Goal: Transaction & Acquisition: Purchase product/service

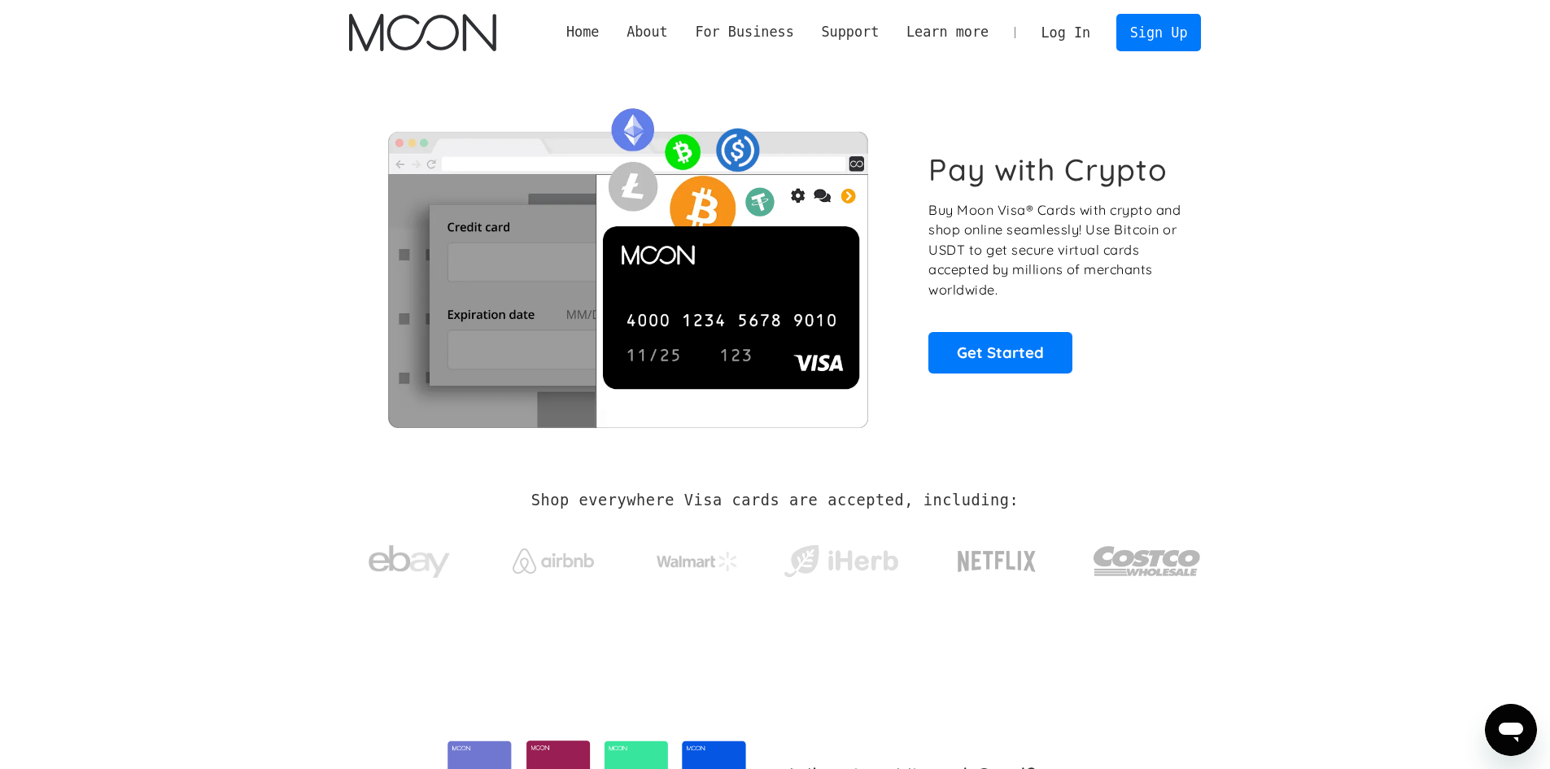
click at [1081, 33] on link "Log In" at bounding box center [1066, 33] width 76 height 36
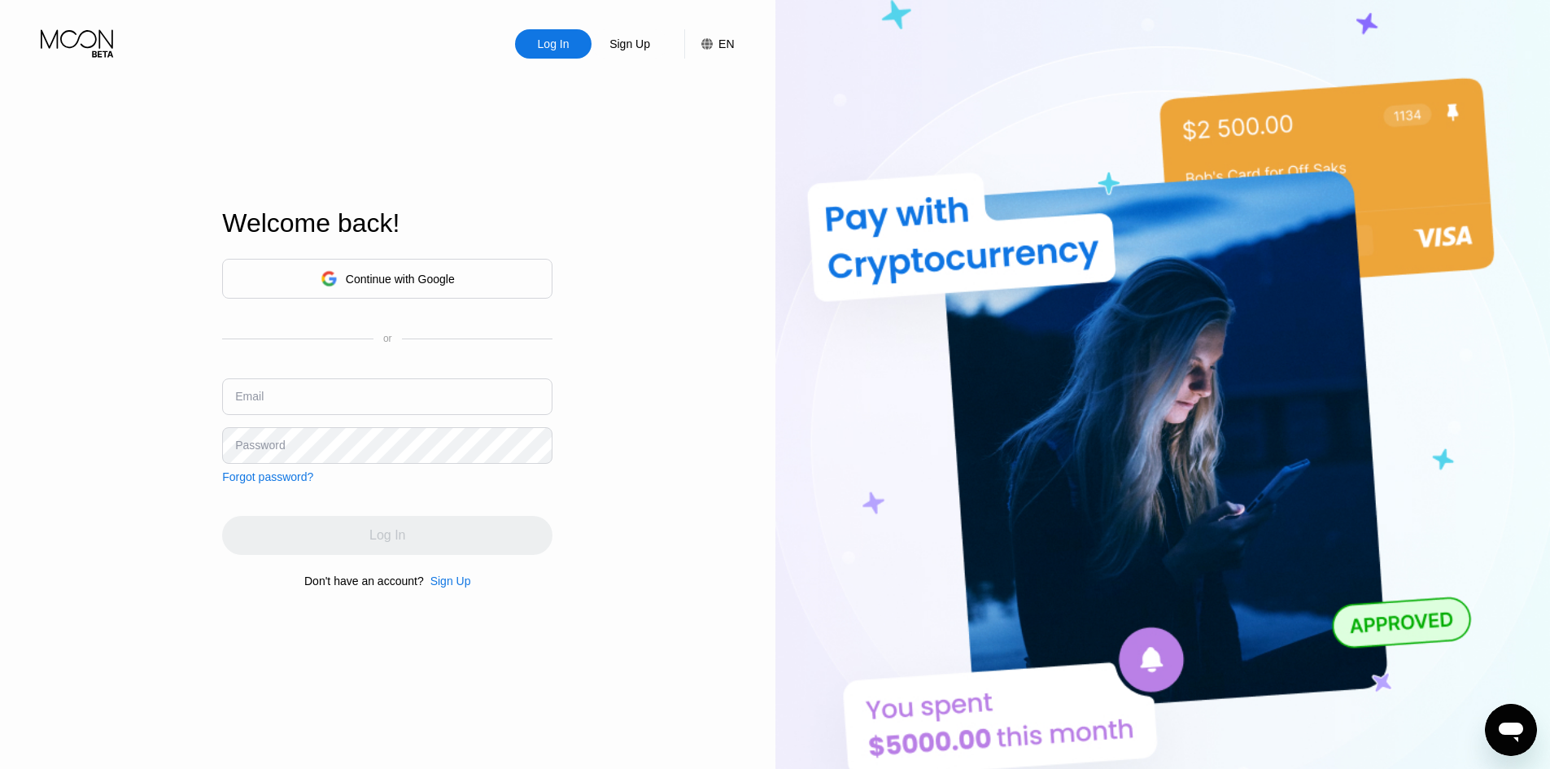
click at [669, 230] on div "Log In Sign Up EN Language English Save Welcome back! Continue with Google or E…" at bounding box center [387, 423] width 775 height 846
click at [346, 392] on input "text" at bounding box center [387, 396] width 330 height 37
click at [656, 326] on div "Log In Sign Up EN Language English Save Welcome back! Continue with Google or E…" at bounding box center [387, 423] width 775 height 846
click at [413, 284] on div "Continue with Google" at bounding box center [400, 279] width 109 height 13
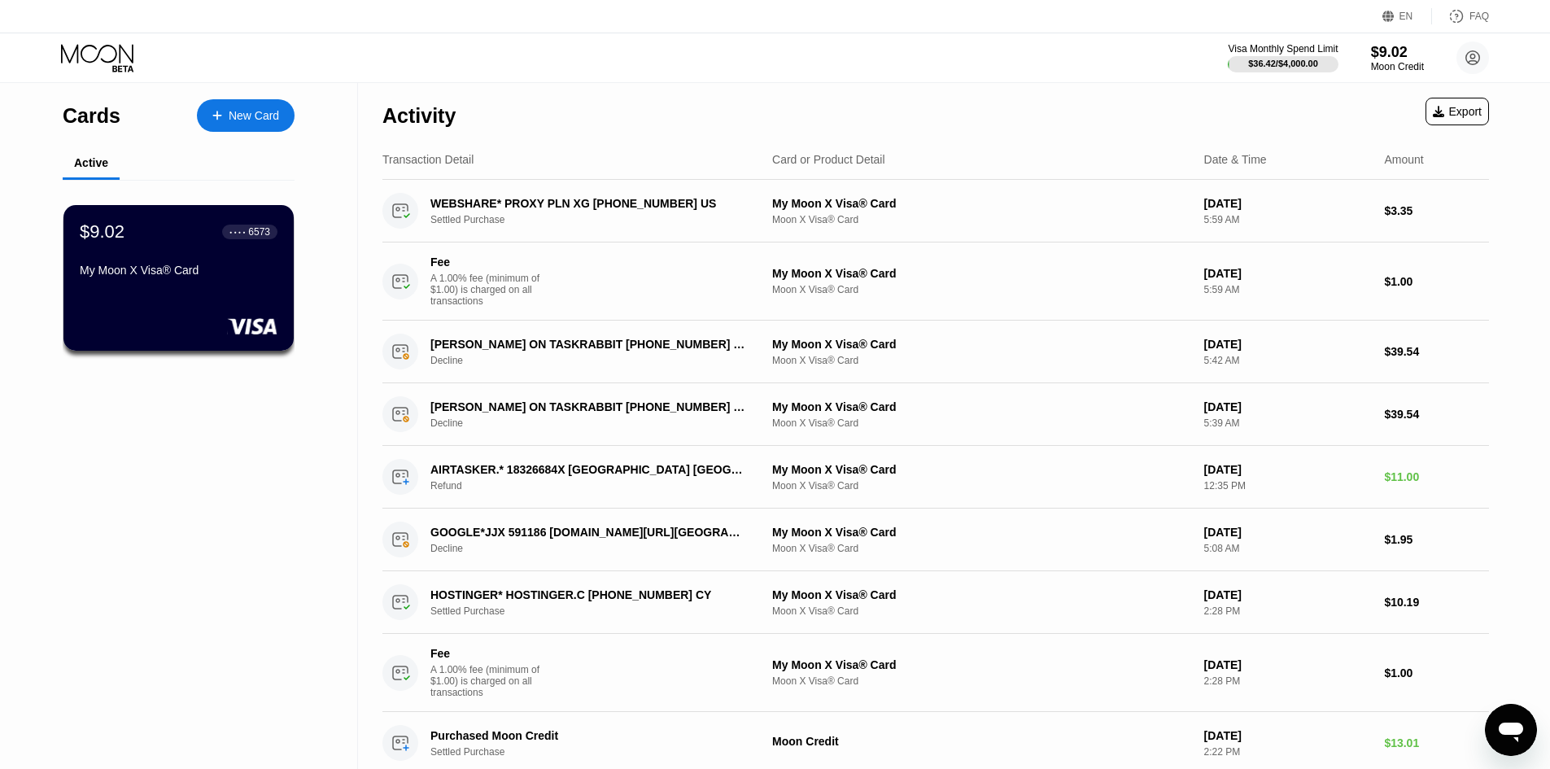
click at [1102, 73] on div "Visa Monthly Spend Limit $36.42 / $4,000.00 $9.02 Moon Credit Fourcats fourcats…" at bounding box center [775, 57] width 1550 height 49
click at [1395, 59] on div "$9.02" at bounding box center [1397, 51] width 55 height 17
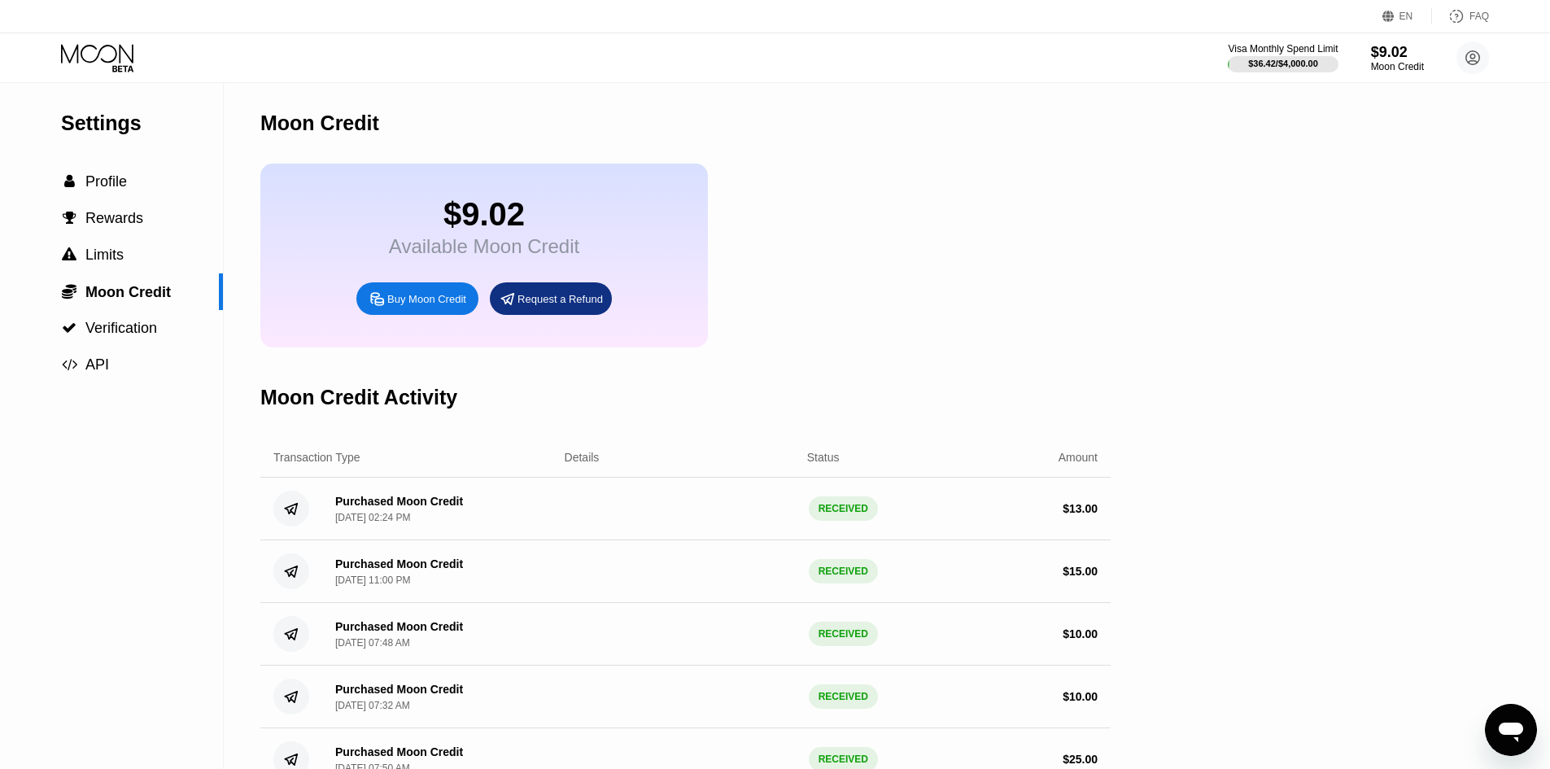
click at [456, 306] on div "Buy Moon Credit" at bounding box center [426, 299] width 79 height 14
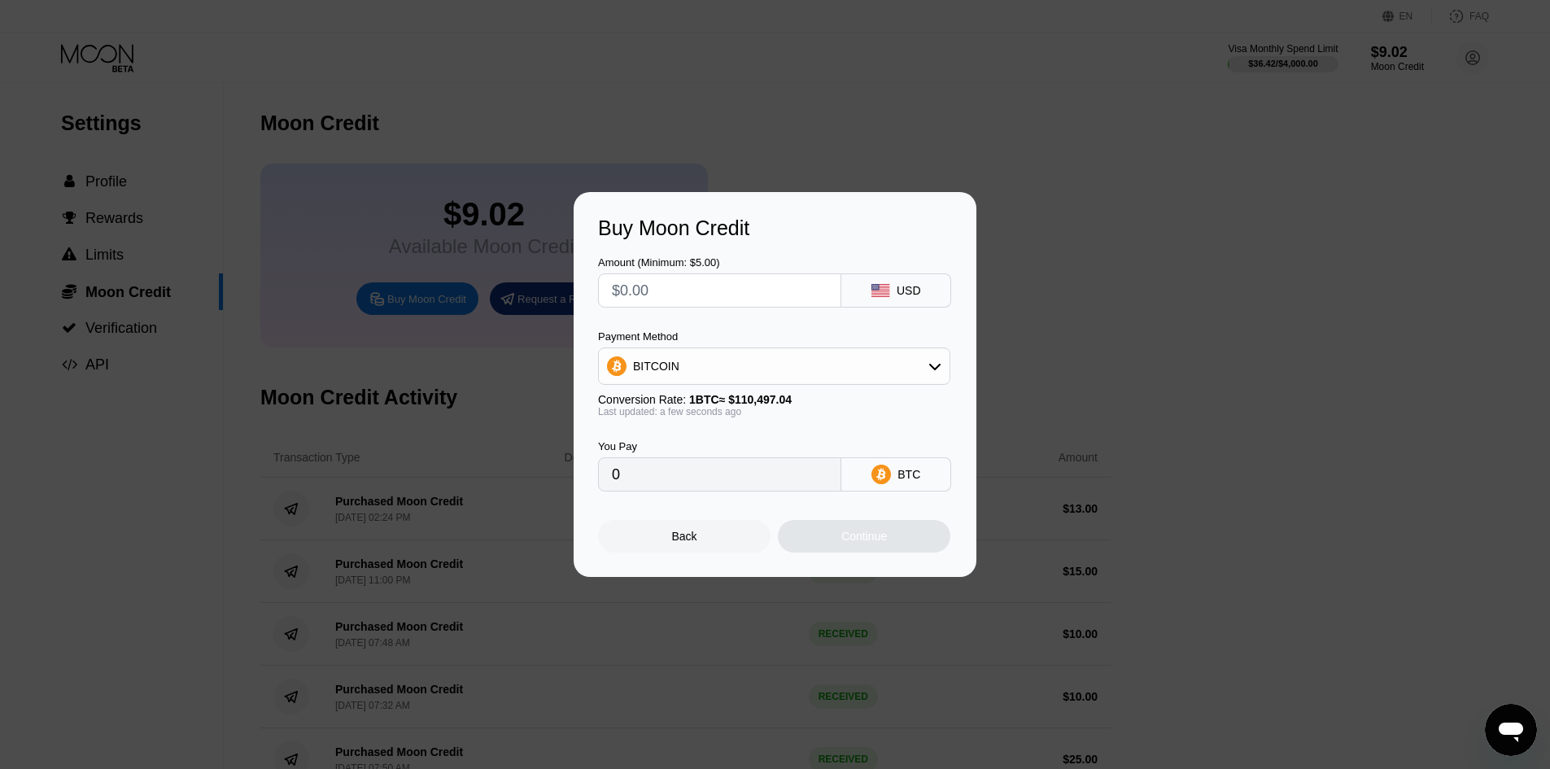
click at [925, 293] on div "USD" at bounding box center [896, 290] width 110 height 34
click at [927, 354] on div "BITCOIN" at bounding box center [774, 366] width 351 height 33
click at [774, 461] on div "USDT on TRON" at bounding box center [774, 446] width 343 height 33
type input "0.00"
click at [708, 552] on div "Back" at bounding box center [684, 536] width 172 height 33
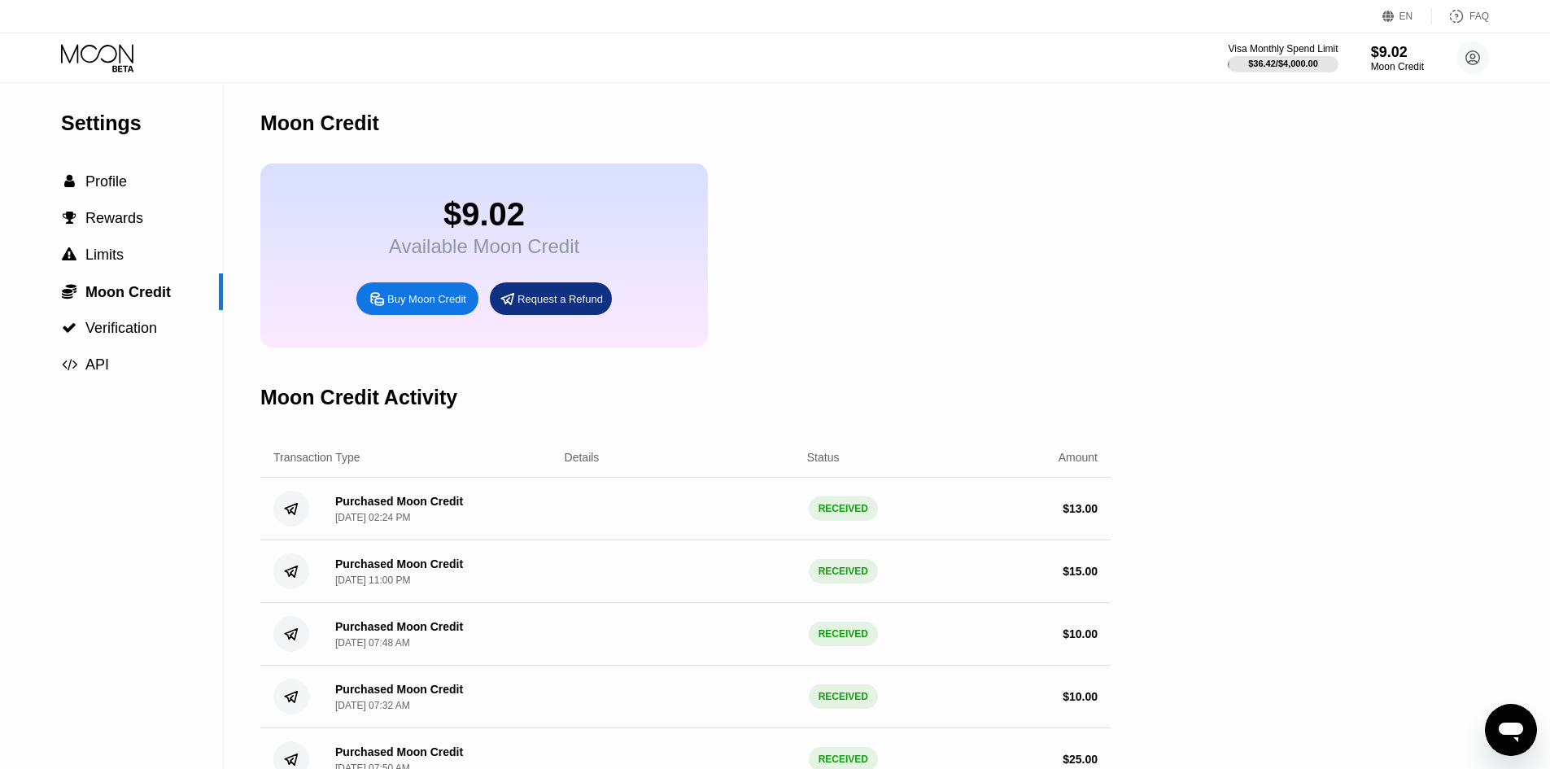
click at [448, 306] on div "Buy Moon Credit" at bounding box center [426, 299] width 79 height 14
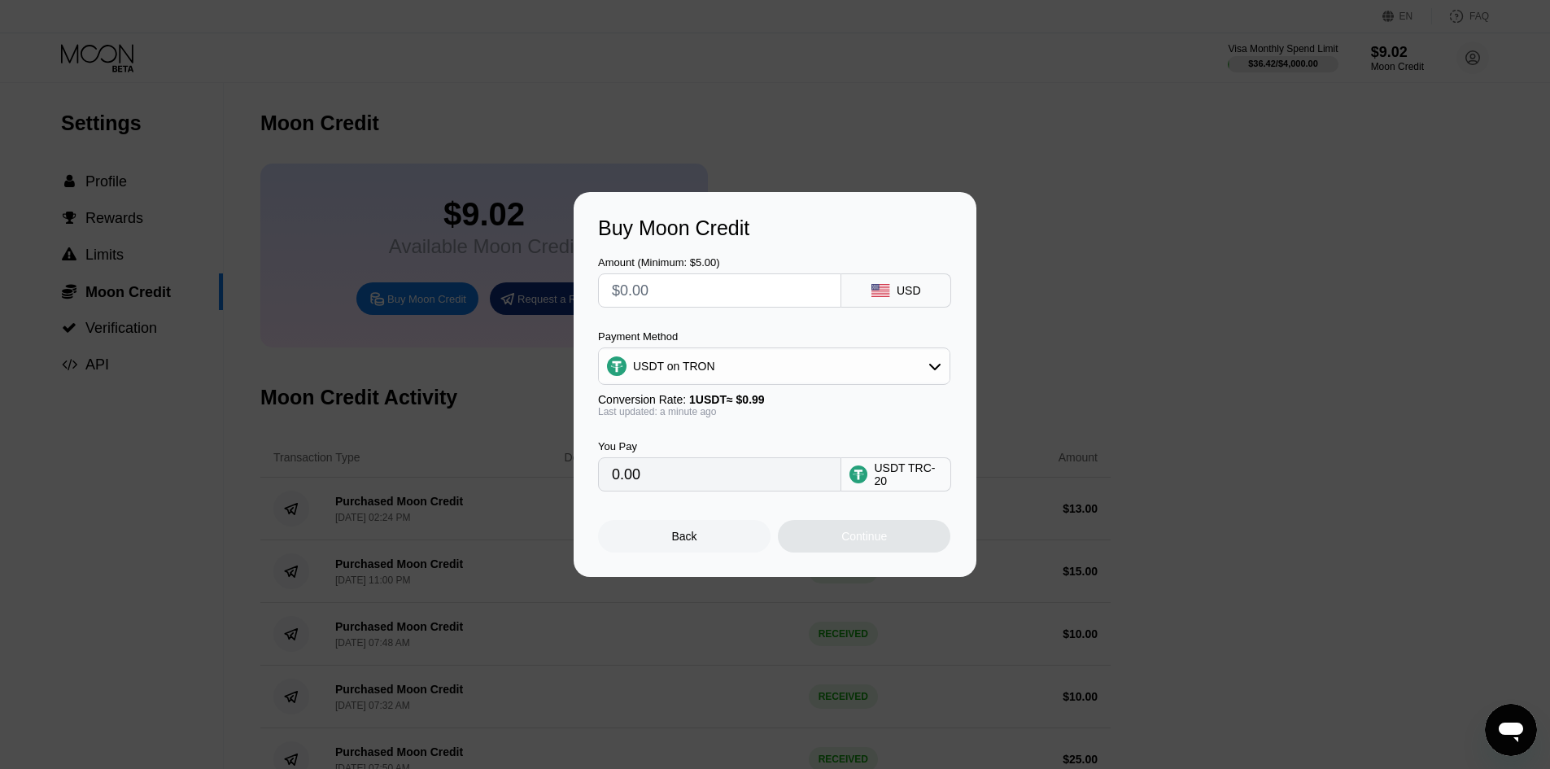
click at [749, 289] on input "text" at bounding box center [720, 290] width 216 height 33
type input "$10"
type input "10.10"
type input "$10"
click at [893, 424] on div "You Pay 10.10 USDT TRC-20" at bounding box center [775, 454] width 354 height 74
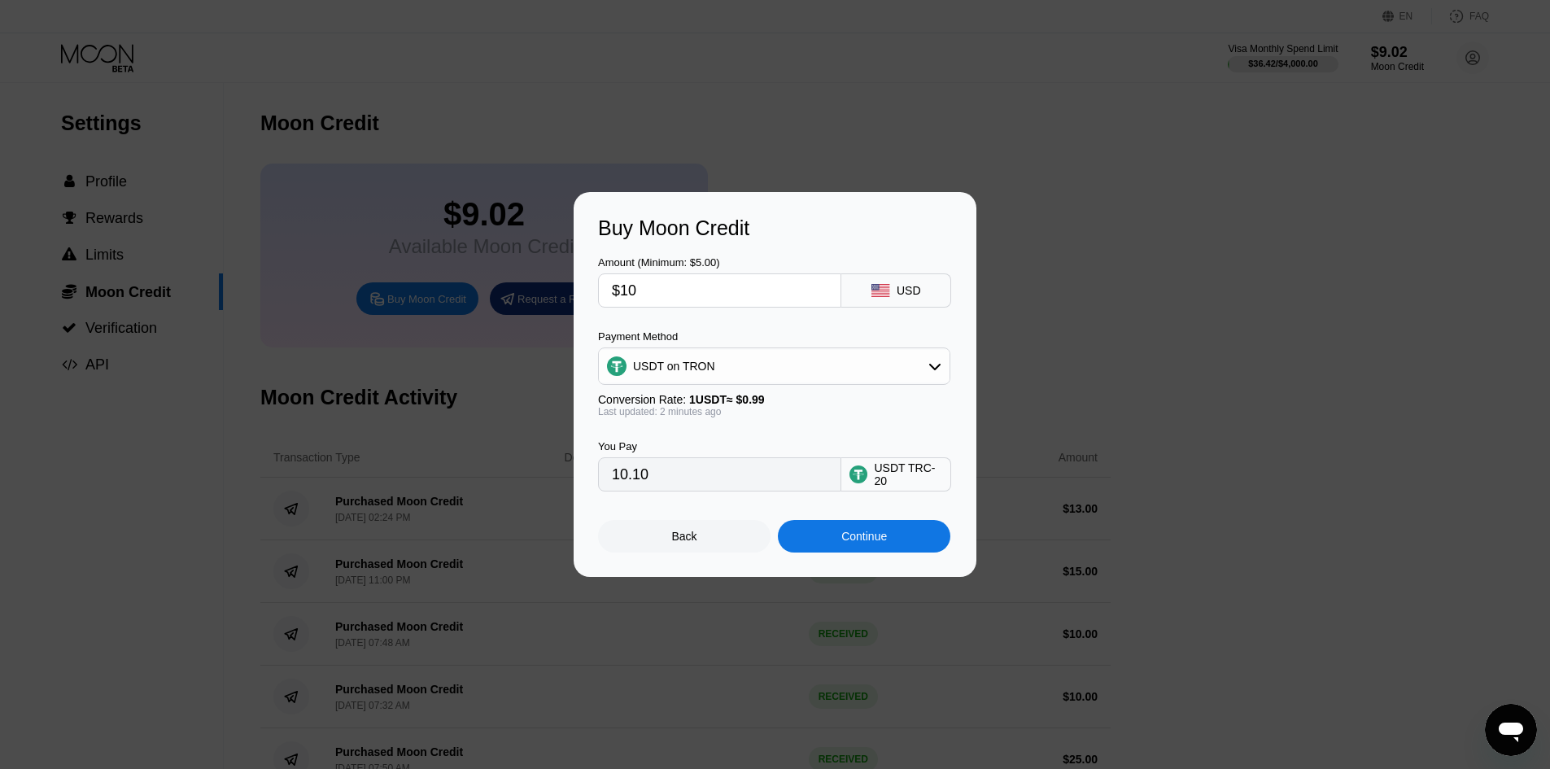
click at [885, 543] on div "Continue" at bounding box center [864, 536] width 46 height 13
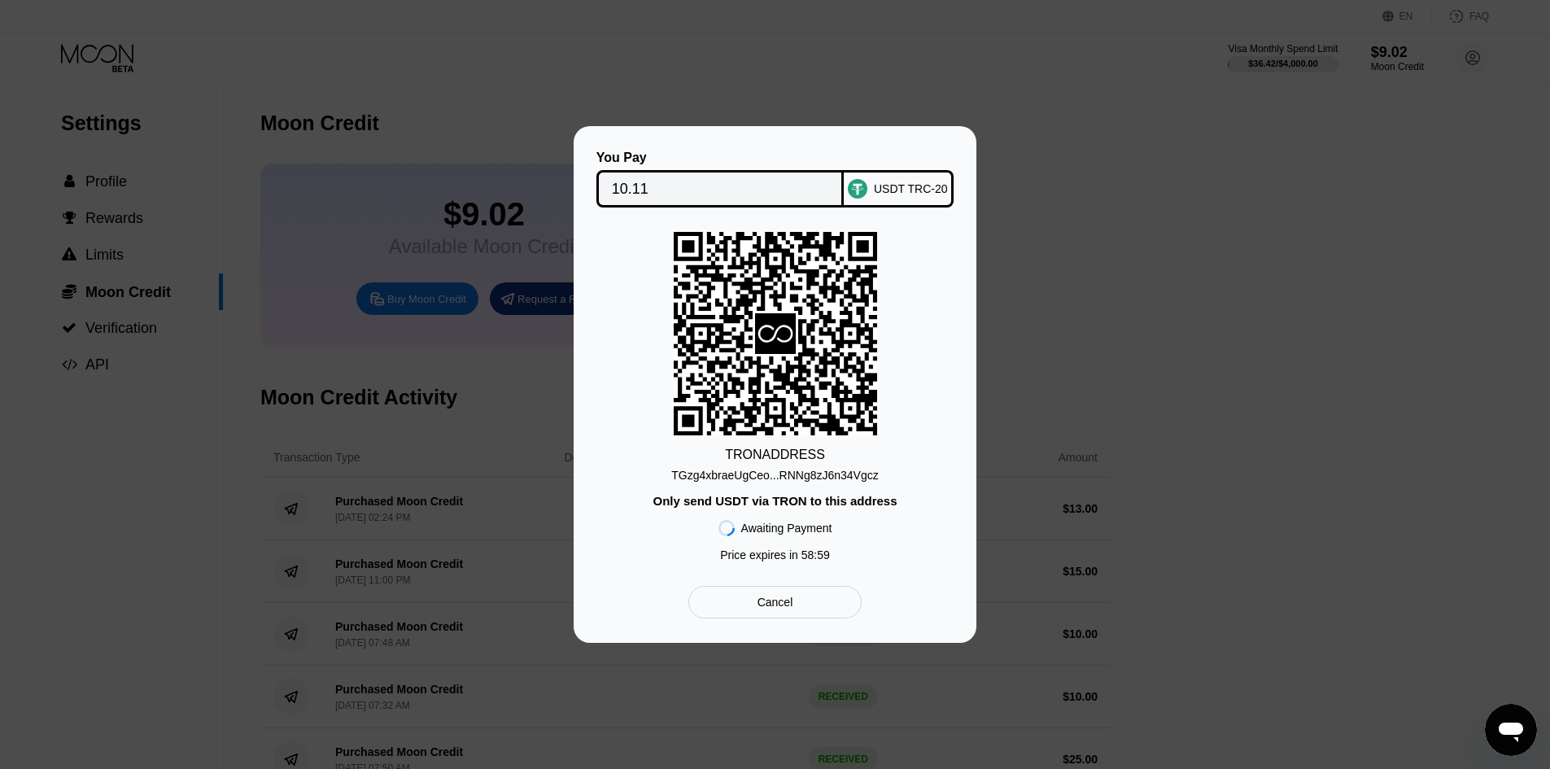
click at [805, 481] on div "TGzg4xbraeUgCeo...RNNg8zJ6n34Vgcz" at bounding box center [774, 475] width 207 height 13
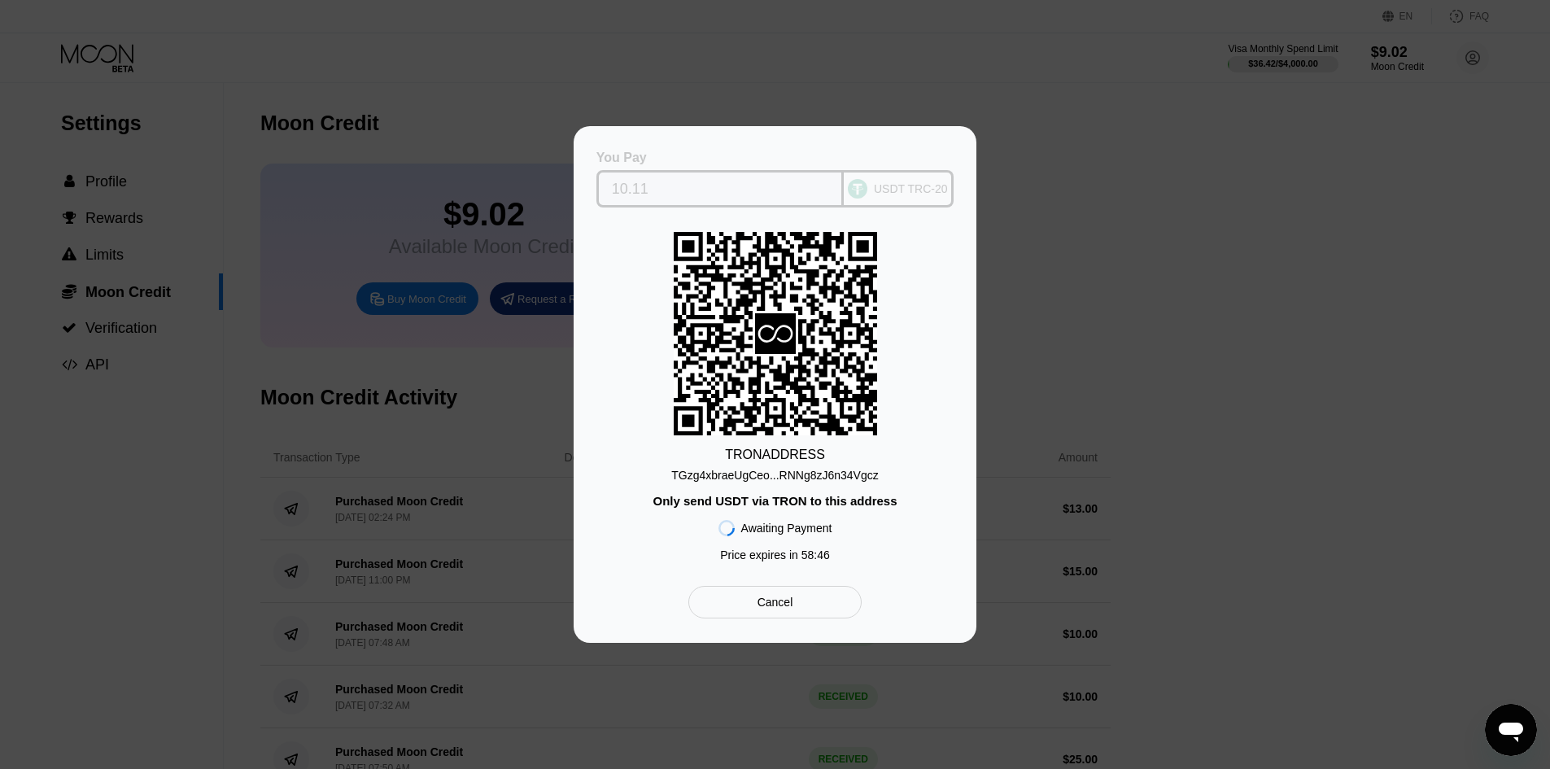
click at [875, 187] on div "USDT TRC-20" at bounding box center [899, 188] width 110 height 37
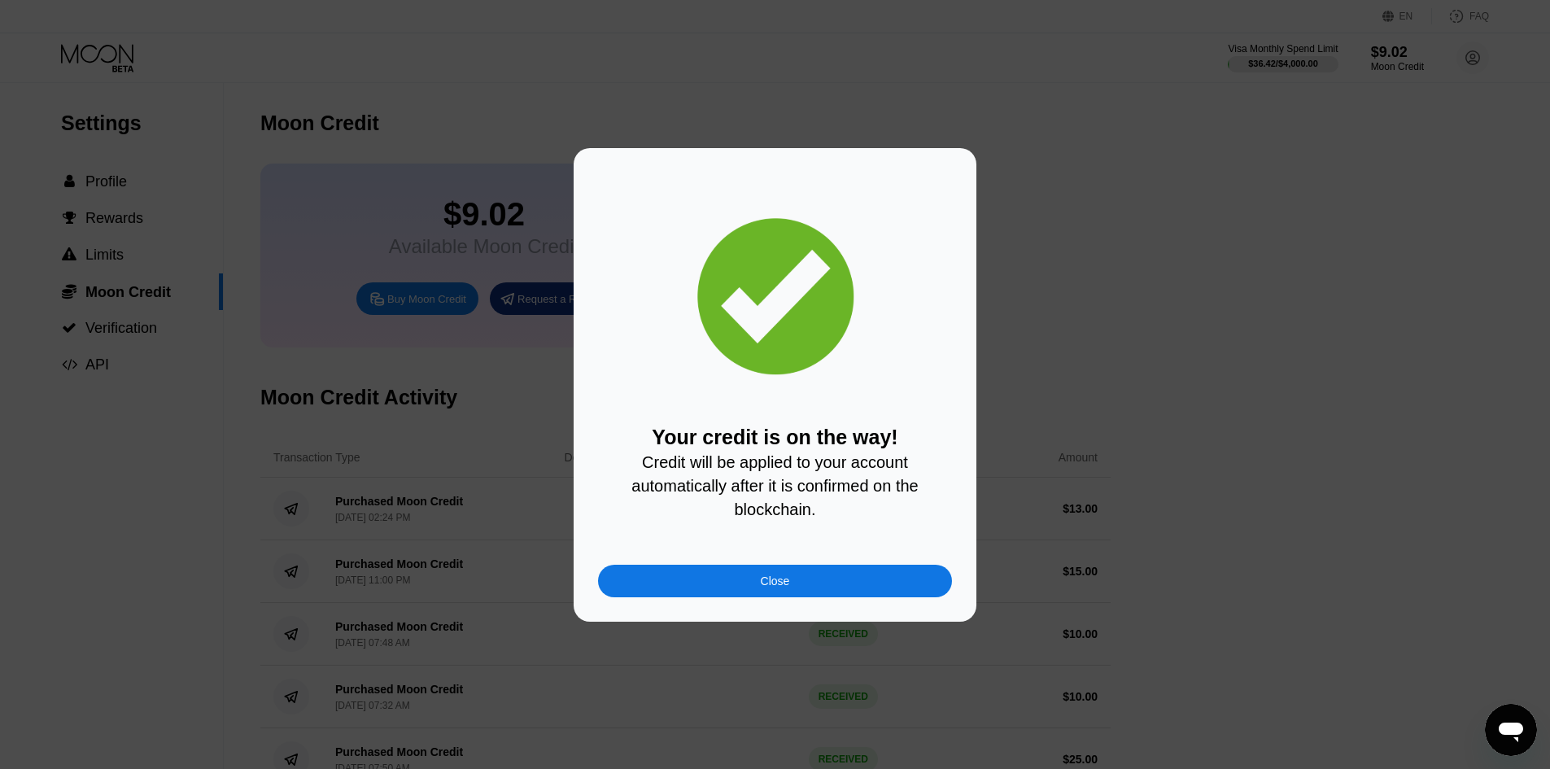
click at [800, 594] on div "Close" at bounding box center [775, 581] width 354 height 33
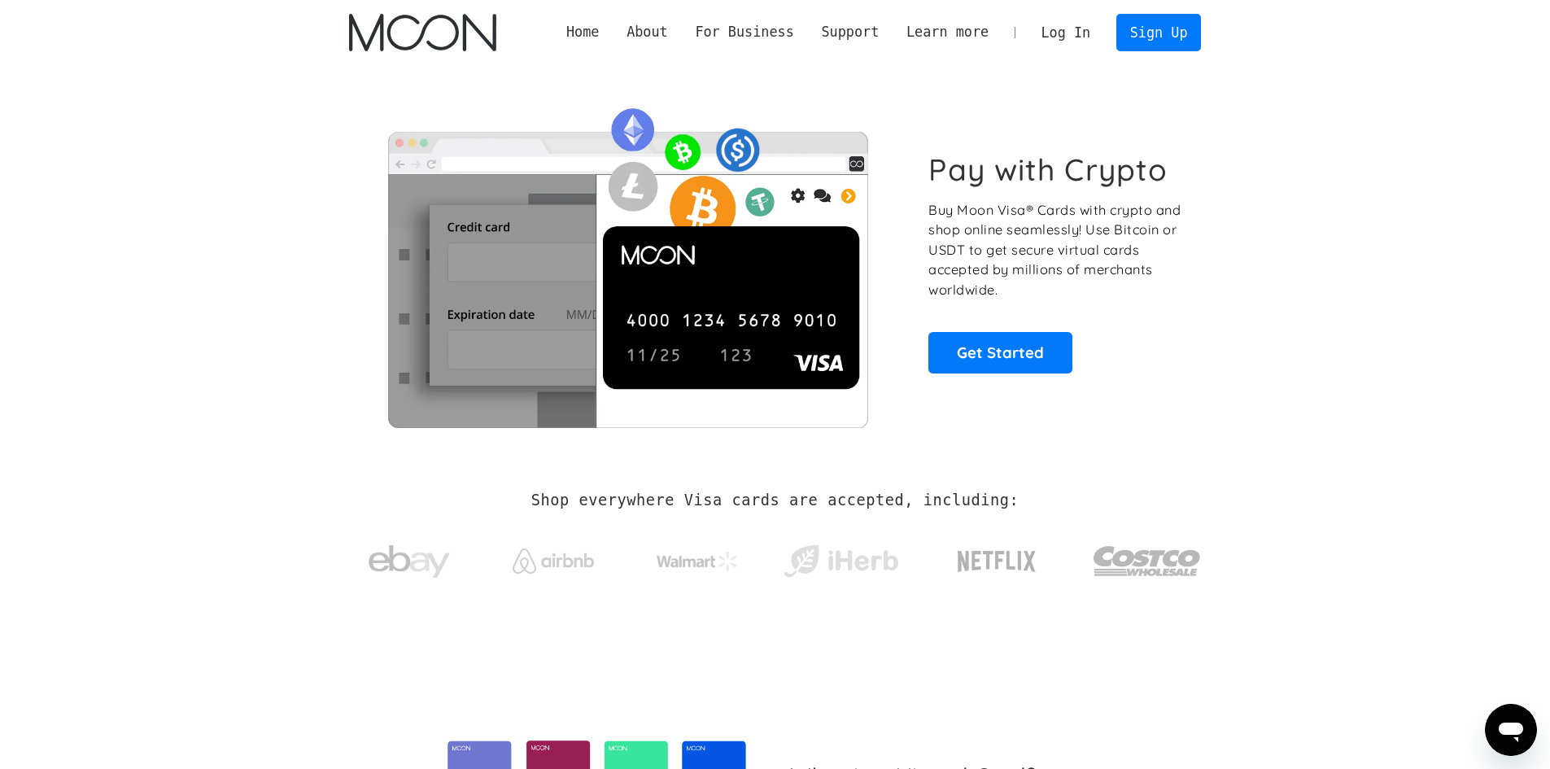
click at [1085, 28] on link "Log In" at bounding box center [1066, 33] width 76 height 36
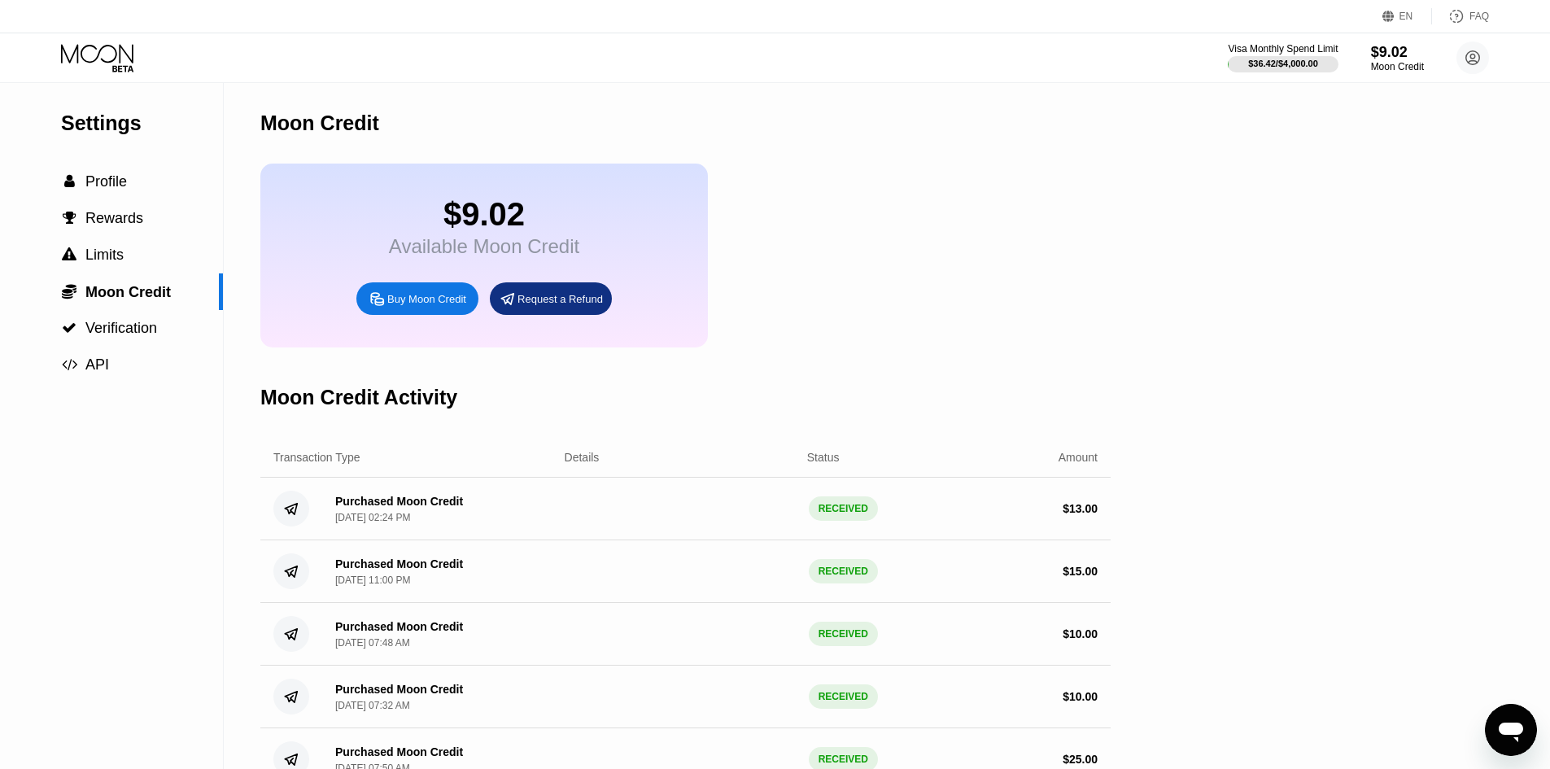
click at [1210, 209] on div "Settings  Profile  Rewards  Limits  Moon Credit  Verification  API Moon C…" at bounding box center [775, 499] width 1550 height 833
click at [63, 56] on icon at bounding box center [99, 58] width 76 height 28
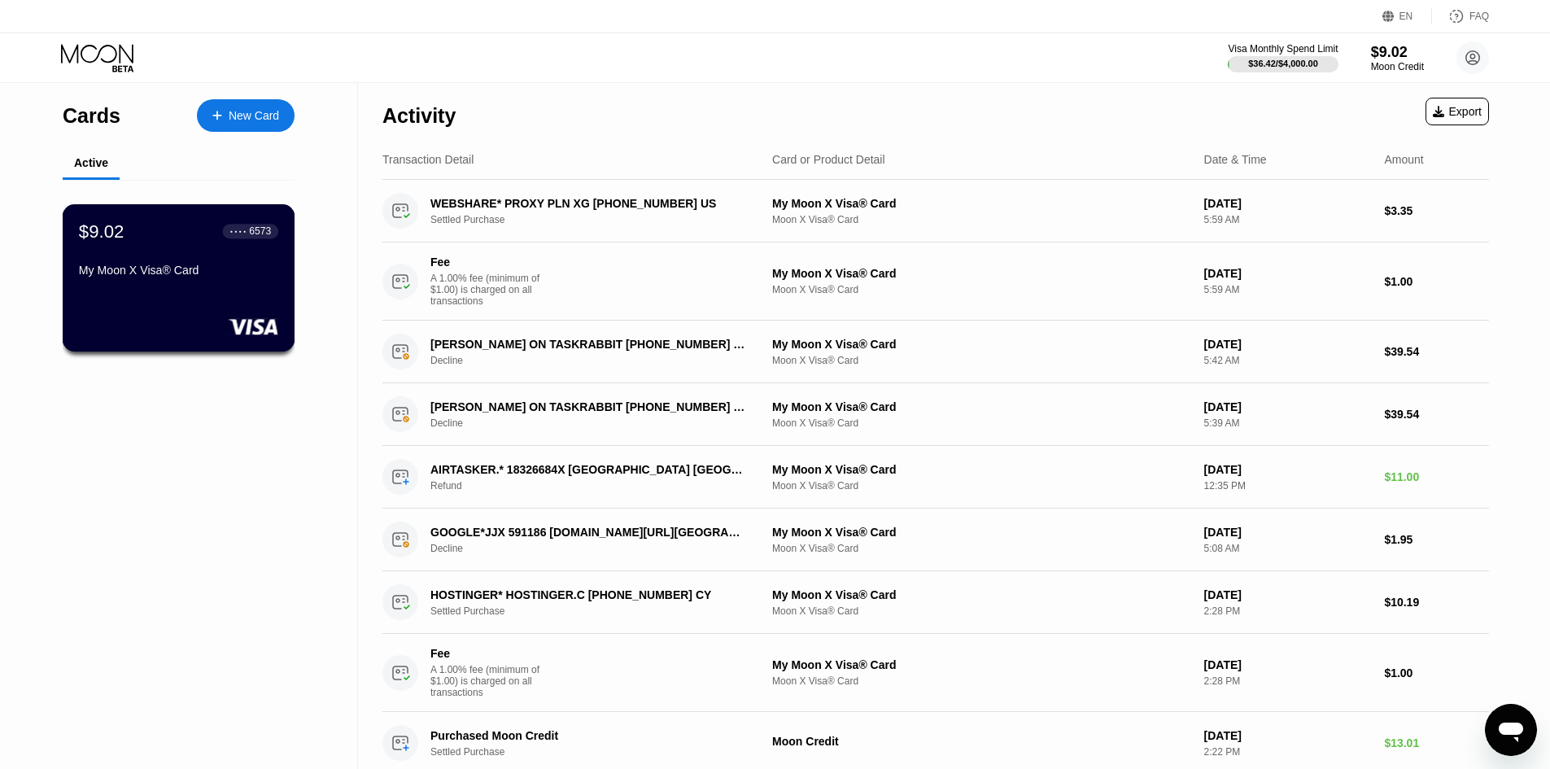
click at [142, 297] on div "$9.02 ● ● ● ● 6573 My Moon X Visa® Card" at bounding box center [179, 277] width 233 height 147
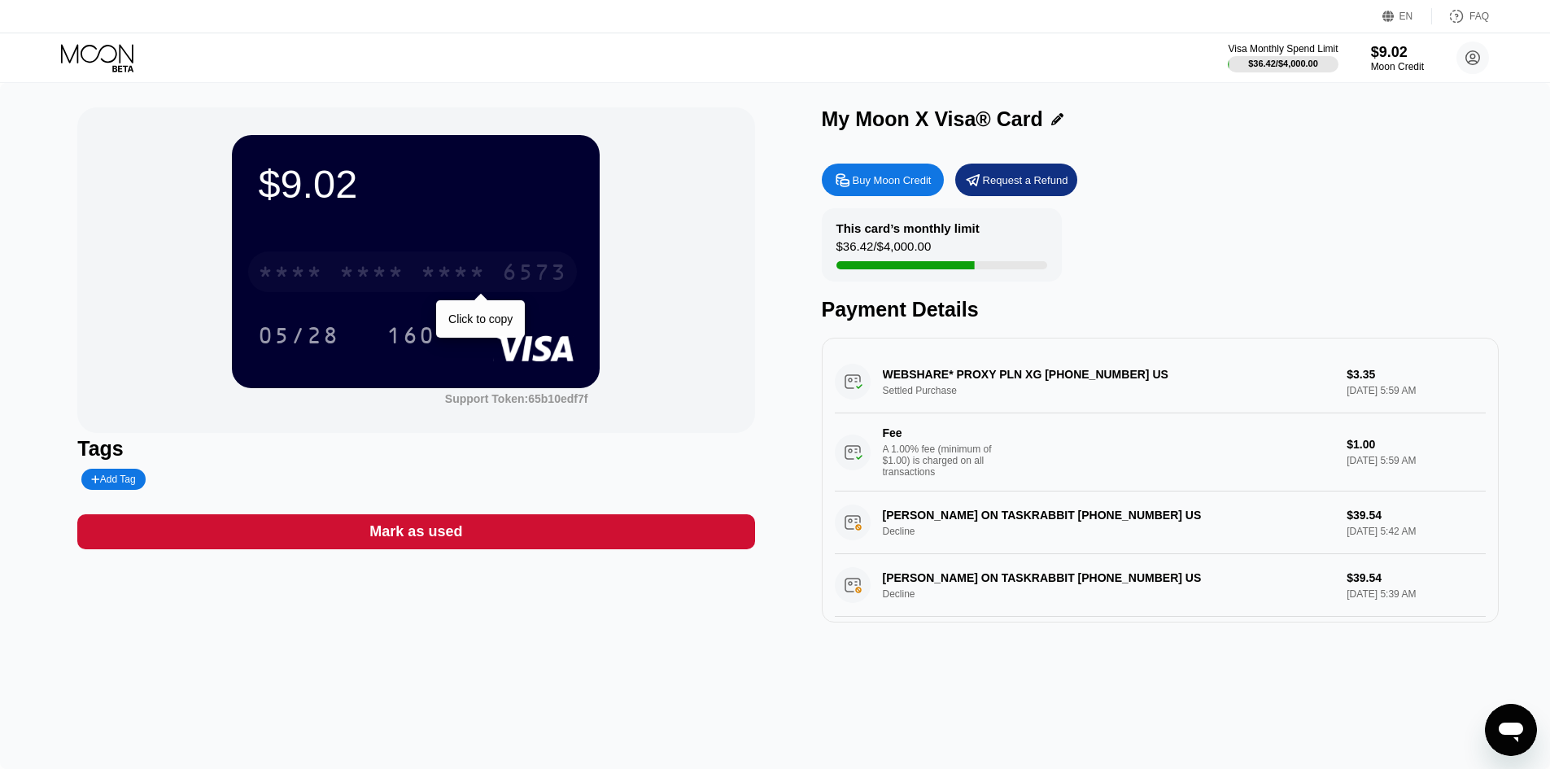
click at [413, 270] on div "* * * * * * * * * * * * 6573" at bounding box center [412, 271] width 329 height 41
click at [474, 275] on div "2095" at bounding box center [453, 274] width 65 height 26
click at [778, 146] on div "$9.02 * * * * * * * * * * * * 6573 05/28 160 Support Token: 65b10edf7f Tags Add…" at bounding box center [774, 364] width 1395 height 515
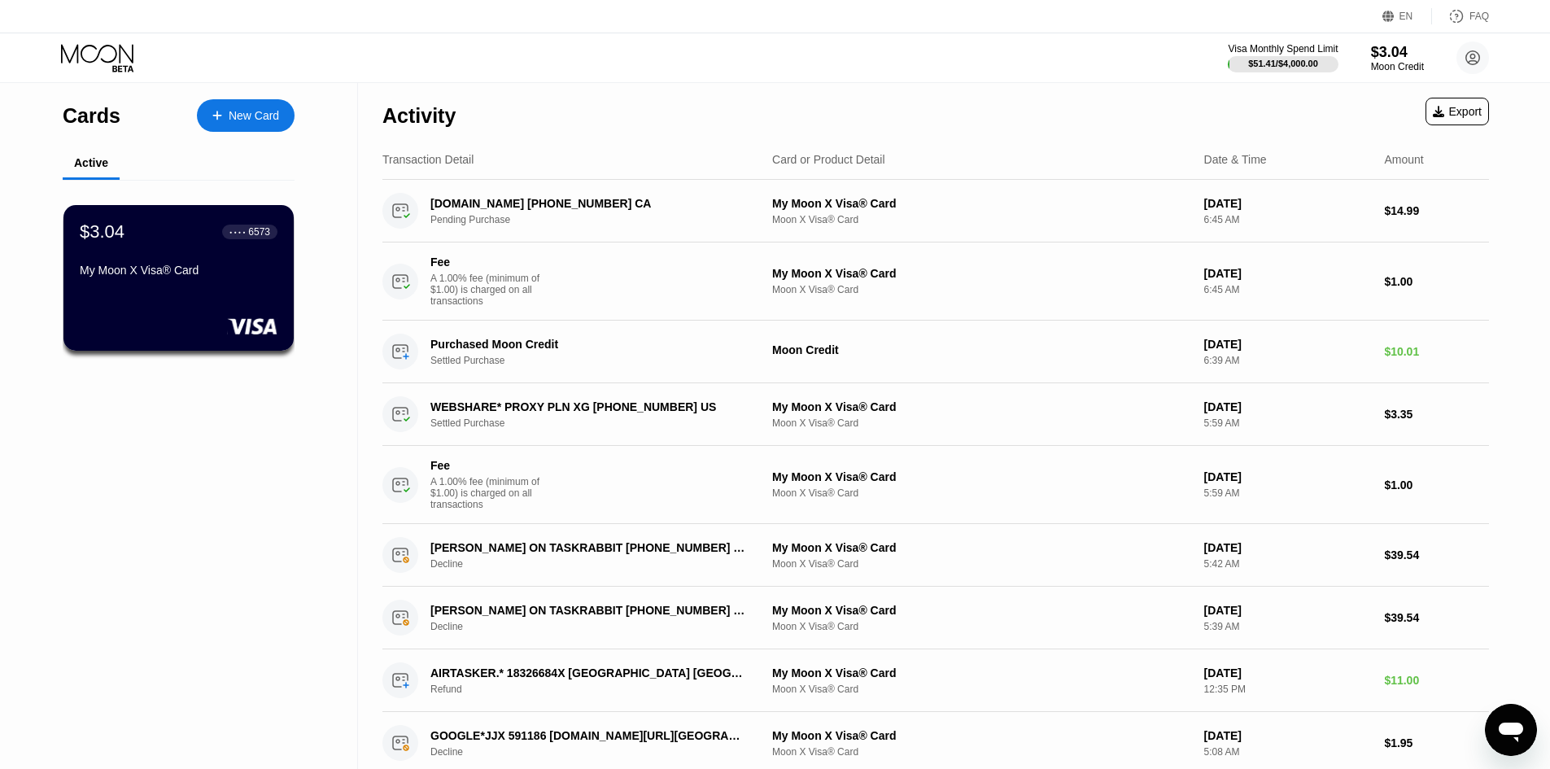
click at [1111, 105] on div "Activity Export" at bounding box center [935, 111] width 1107 height 57
click at [849, 120] on div "Activity Export" at bounding box center [935, 111] width 1107 height 57
click at [435, 115] on div "Activity" at bounding box center [418, 116] width 73 height 24
click at [655, 117] on div "Activity Export" at bounding box center [935, 111] width 1107 height 57
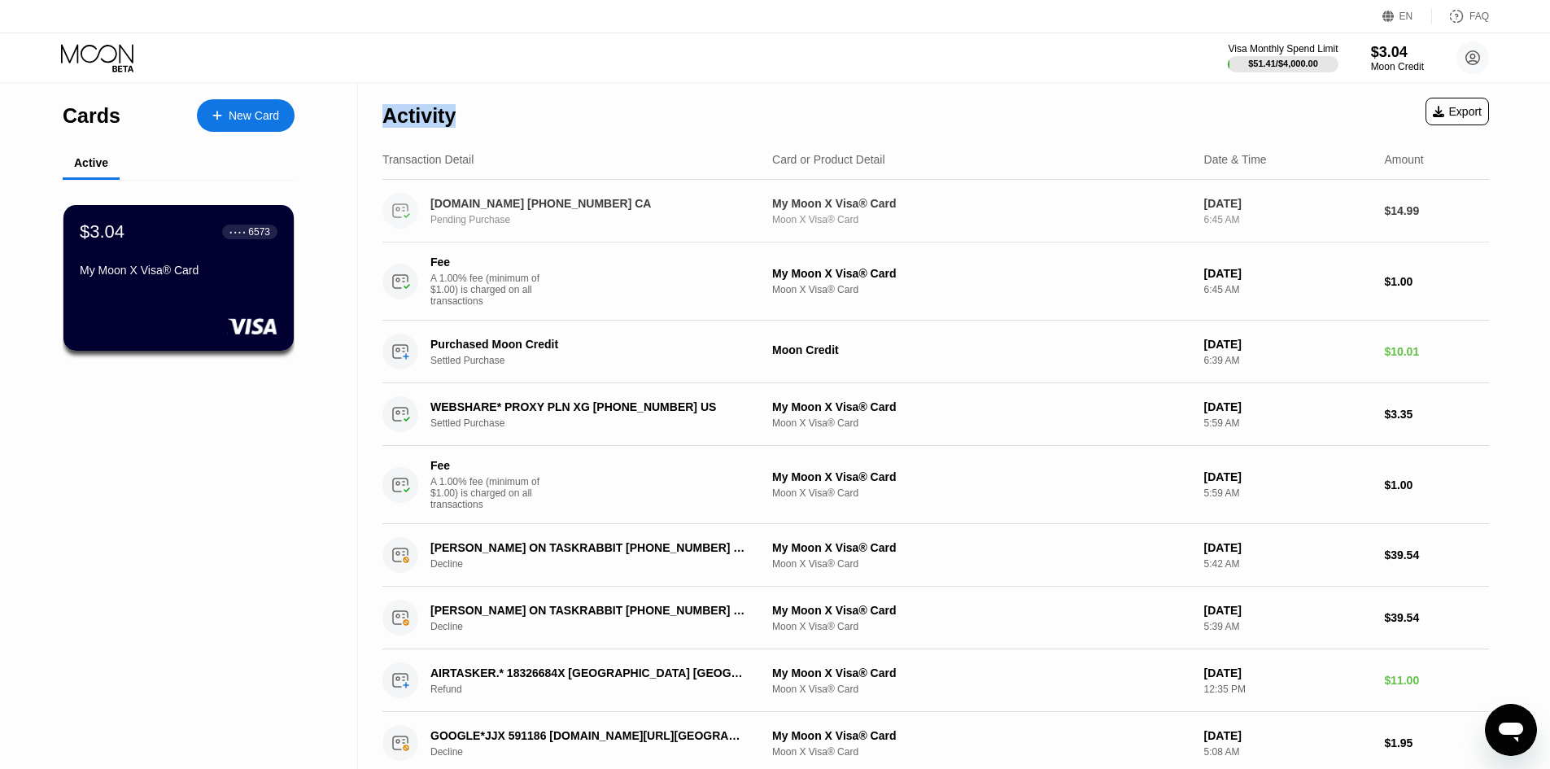
click at [591, 149] on div "Transaction Detail Card or Product Detail Date & Time Amount" at bounding box center [935, 160] width 1107 height 40
click at [342, 255] on div "Cards New Card Active $3.04 ● ● ● ● 6573 My Moon X Visa® Card" at bounding box center [179, 747] width 358 height 1328
click at [458, 118] on div "Activity Export" at bounding box center [935, 111] width 1107 height 57
click at [437, 113] on div "Activity" at bounding box center [418, 116] width 73 height 24
drag, startPoint x: 373, startPoint y: 203, endPoint x: 1561, endPoint y: 472, distance: 1218.7
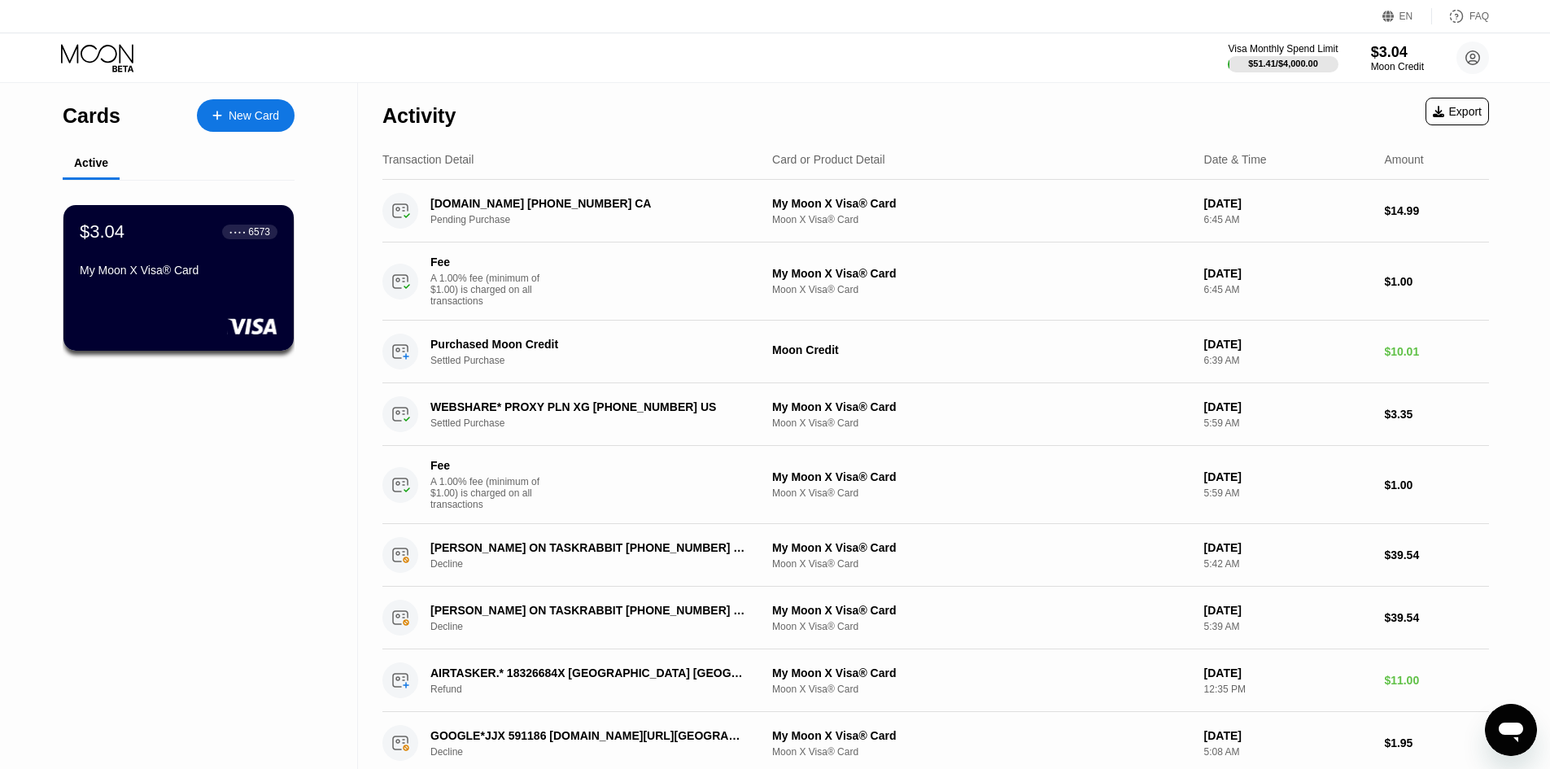
click at [1550, 472] on html "EN Language Select an item Save FAQ Visa Monthly Spend Limit $51.41 / $4,000.00…" at bounding box center [775, 384] width 1550 height 769
click at [1526, 430] on div "Cards New Card Active $3.04 ● ● ● ● 6573 My Moon X Visa® Card Activity Export T…" at bounding box center [775, 747] width 1550 height 1328
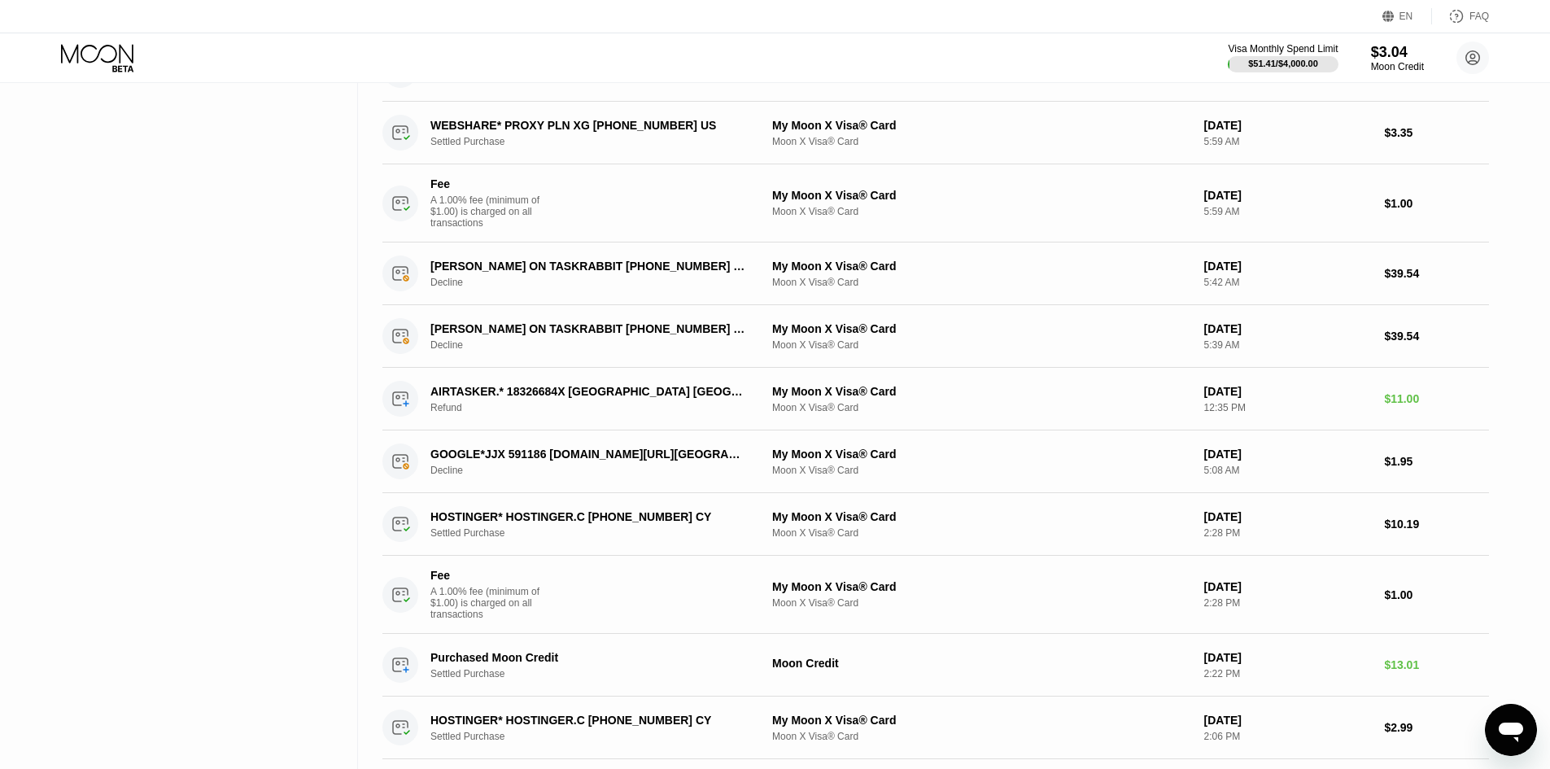
scroll to position [96, 0]
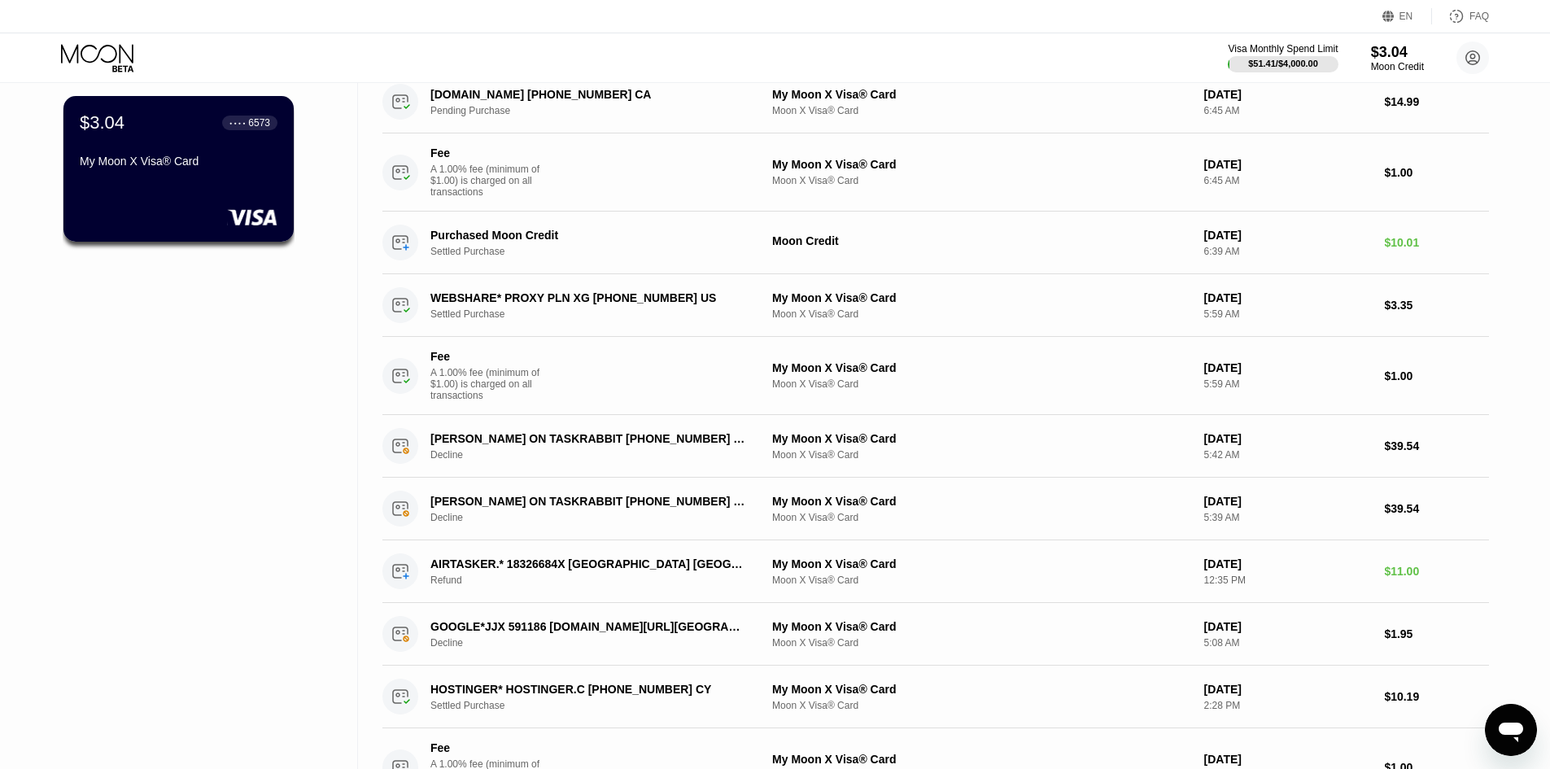
drag, startPoint x: 232, startPoint y: 543, endPoint x: 238, endPoint y: 488, distance: 54.8
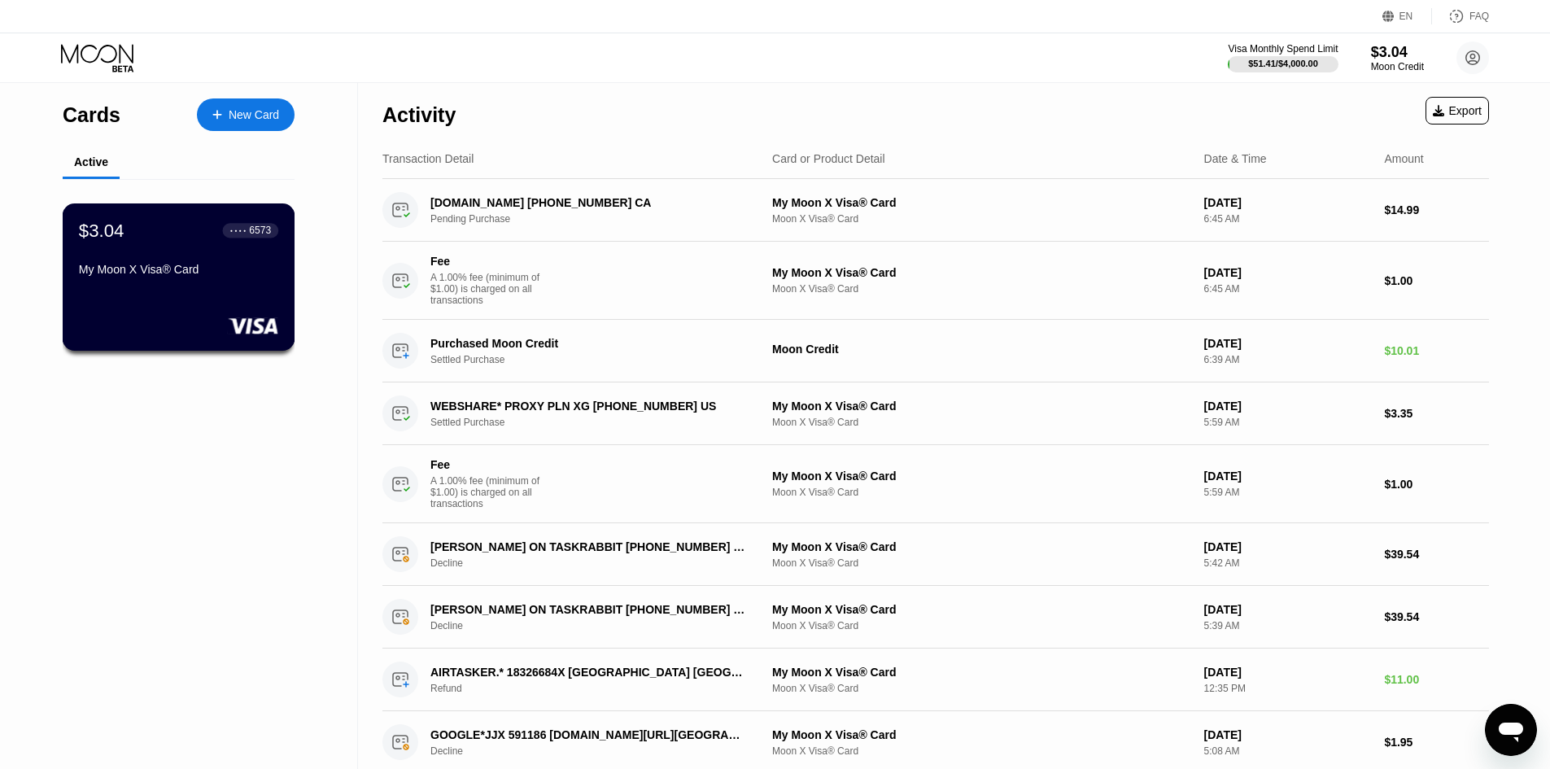
scroll to position [0, 0]
